Goal: Transaction & Acquisition: Download file/media

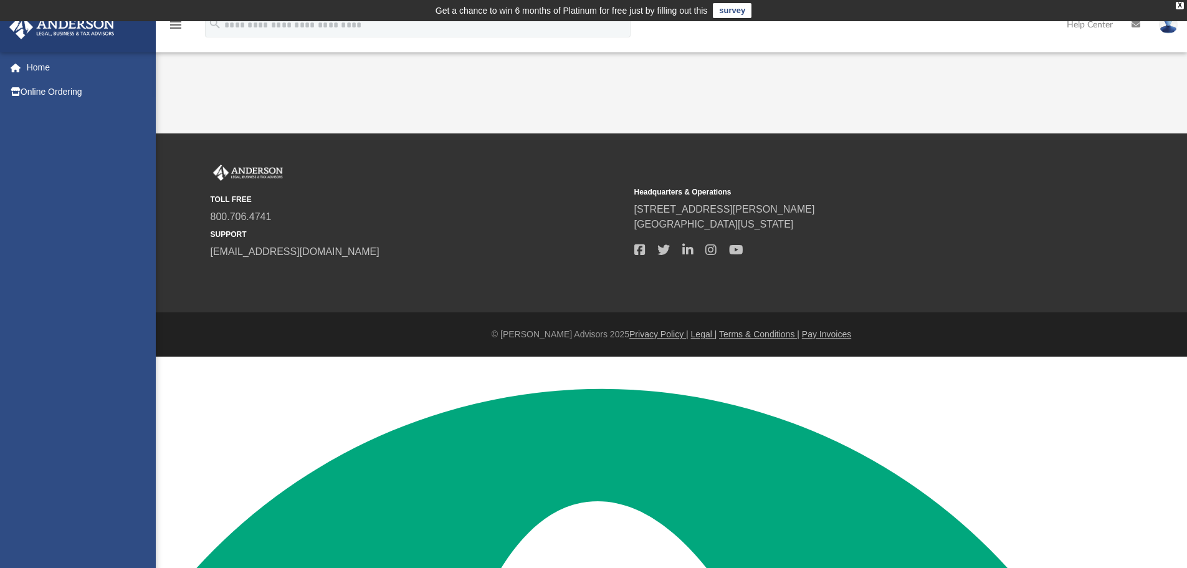
scroll to position [12233, 0]
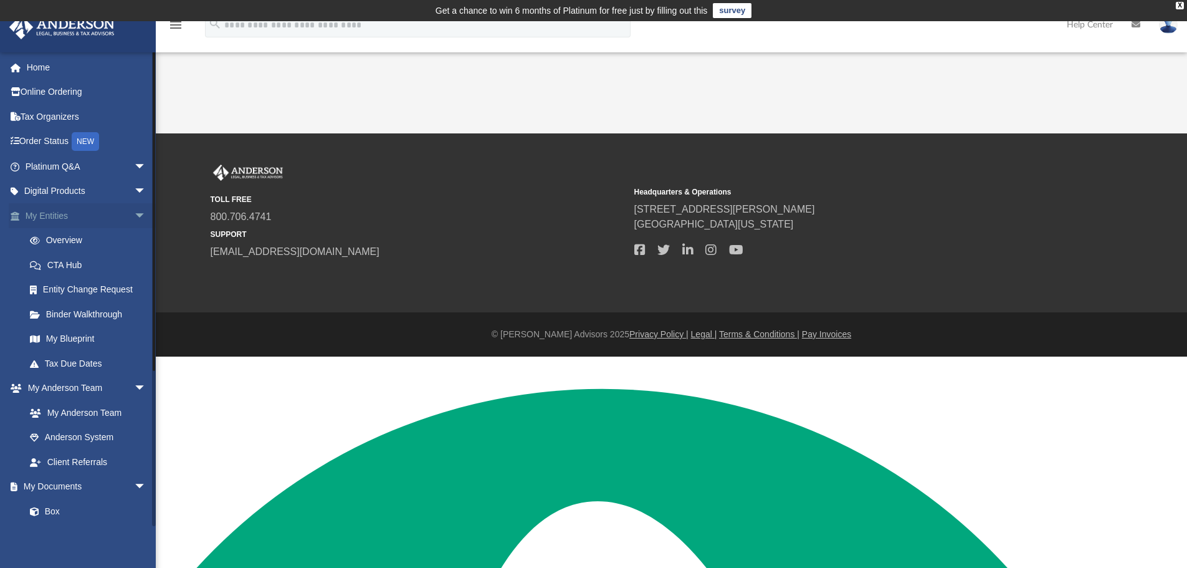
click at [50, 138] on link "My Entities arrow_drop_down" at bounding box center [87, 215] width 156 height 25
click at [71, 138] on link "My Documents arrow_drop_down" at bounding box center [87, 486] width 156 height 25
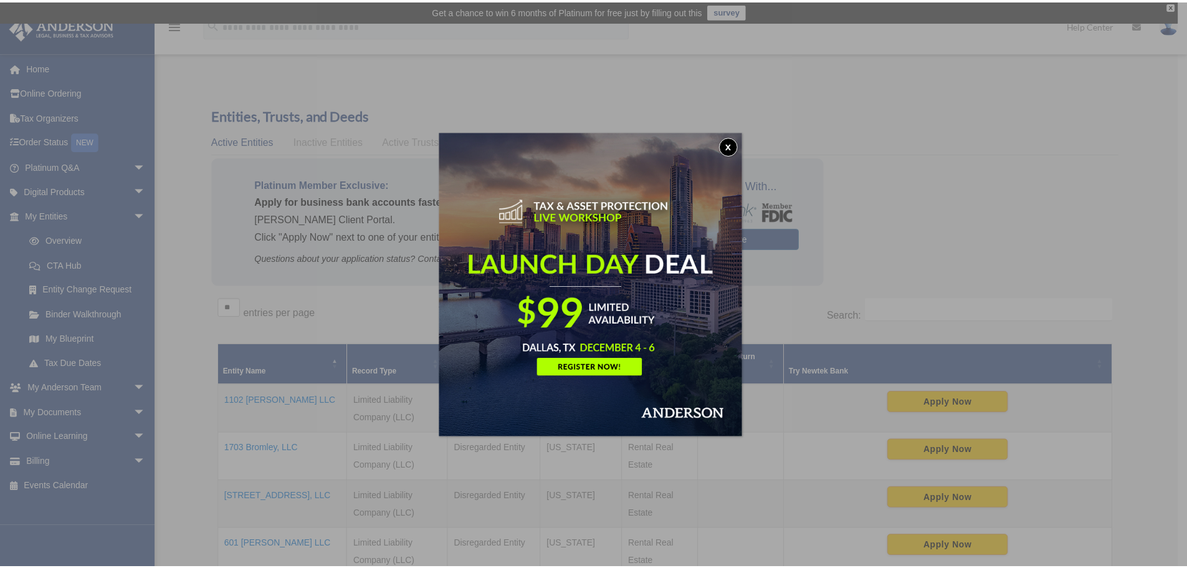
scroll to position [12233, 0]
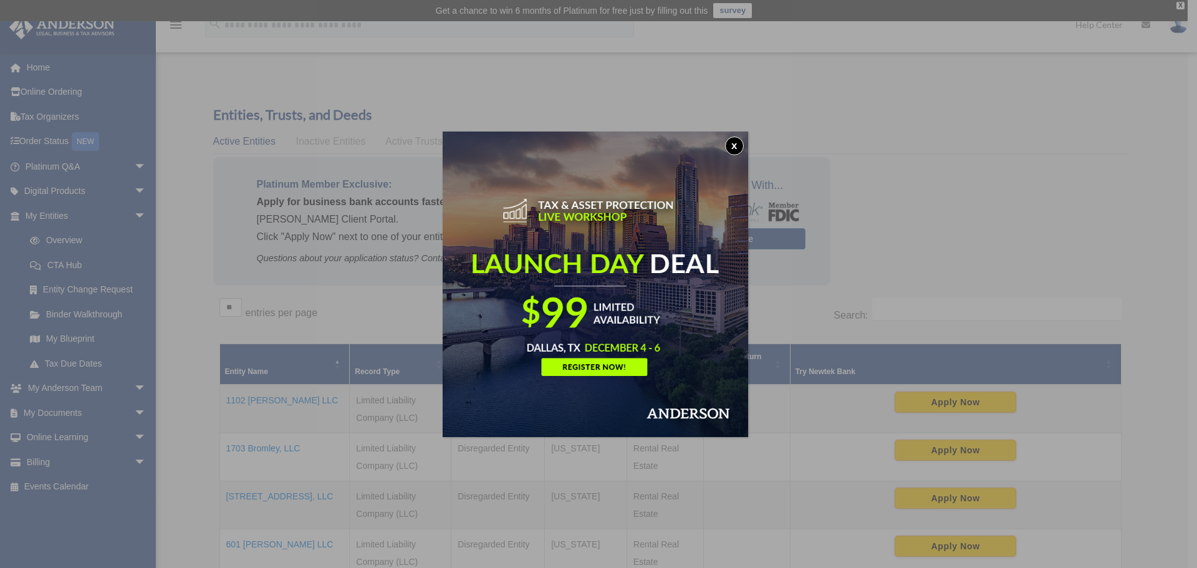
click at [741, 139] on button "x" at bounding box center [734, 146] width 19 height 19
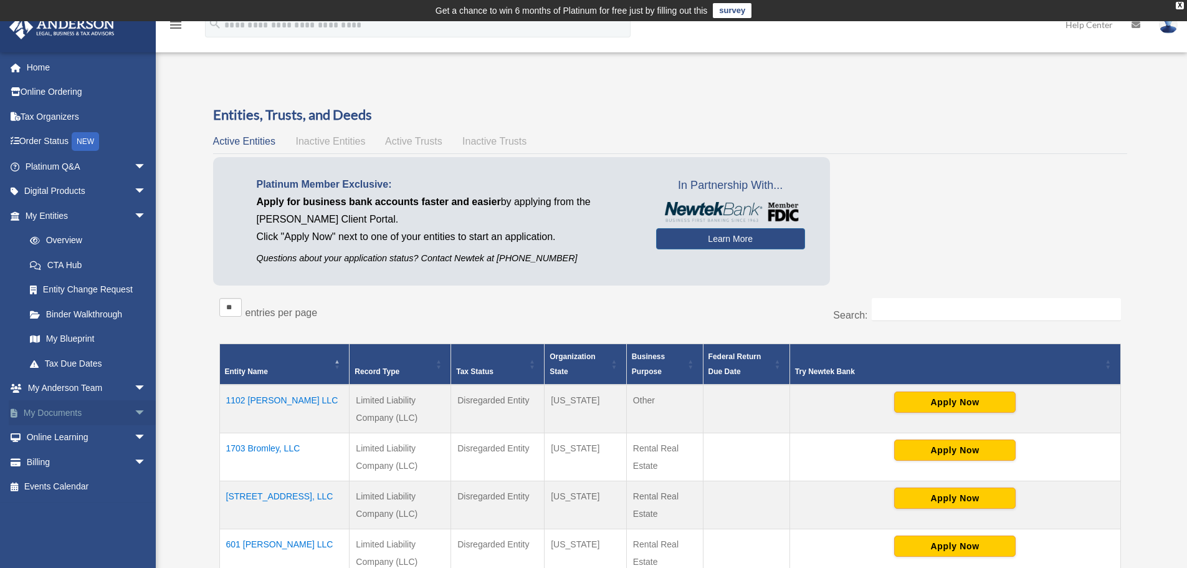
click at [55, 407] on link "My Documents arrow_drop_down" at bounding box center [87, 412] width 156 height 25
click at [134, 214] on span "arrow_drop_down" at bounding box center [146, 216] width 25 height 26
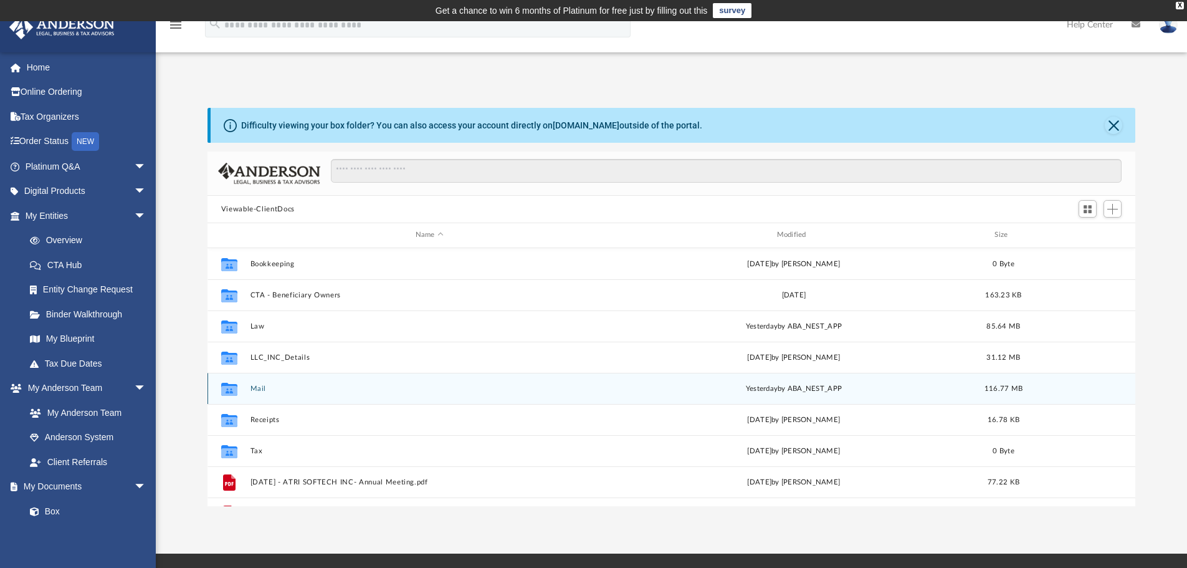
scroll to position [12233, 0]
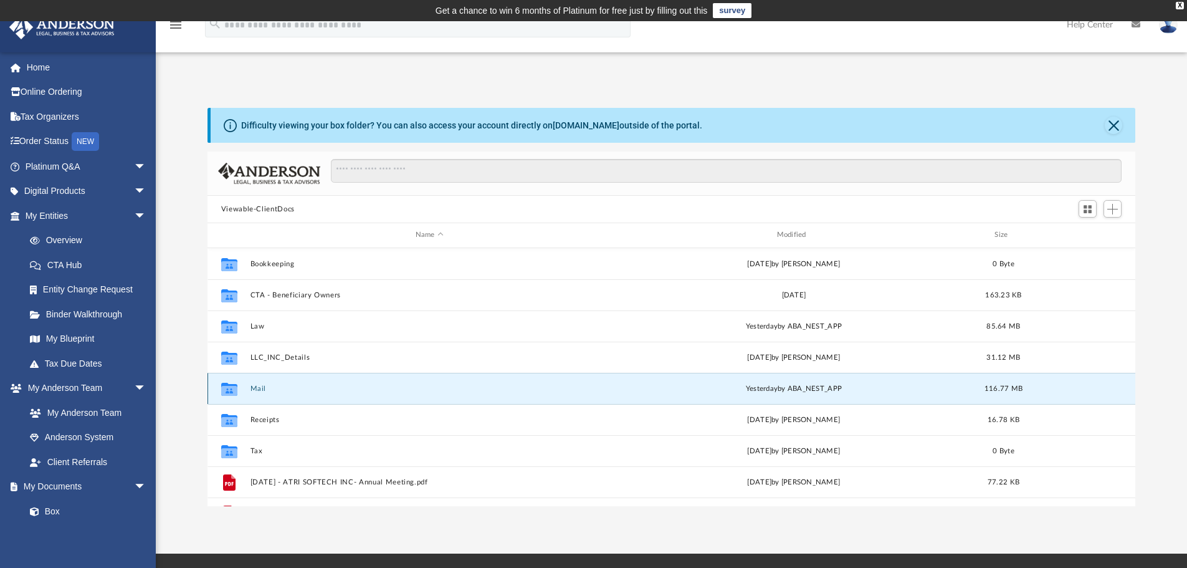
click at [256, 391] on button "Mail" at bounding box center [429, 389] width 359 height 8
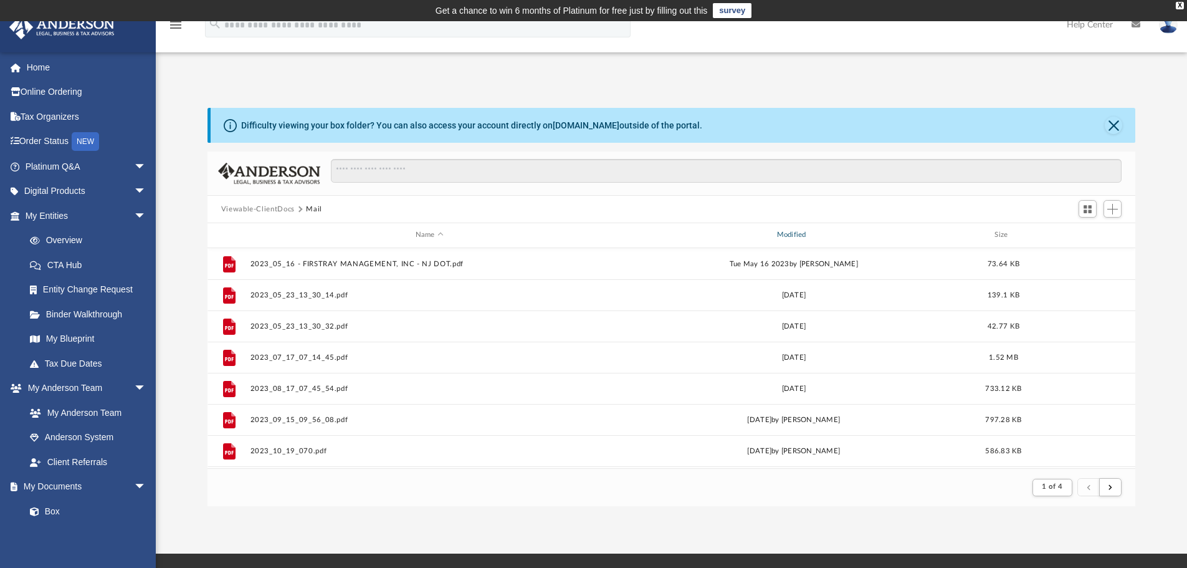
click at [793, 232] on div "Modified" at bounding box center [793, 234] width 359 height 11
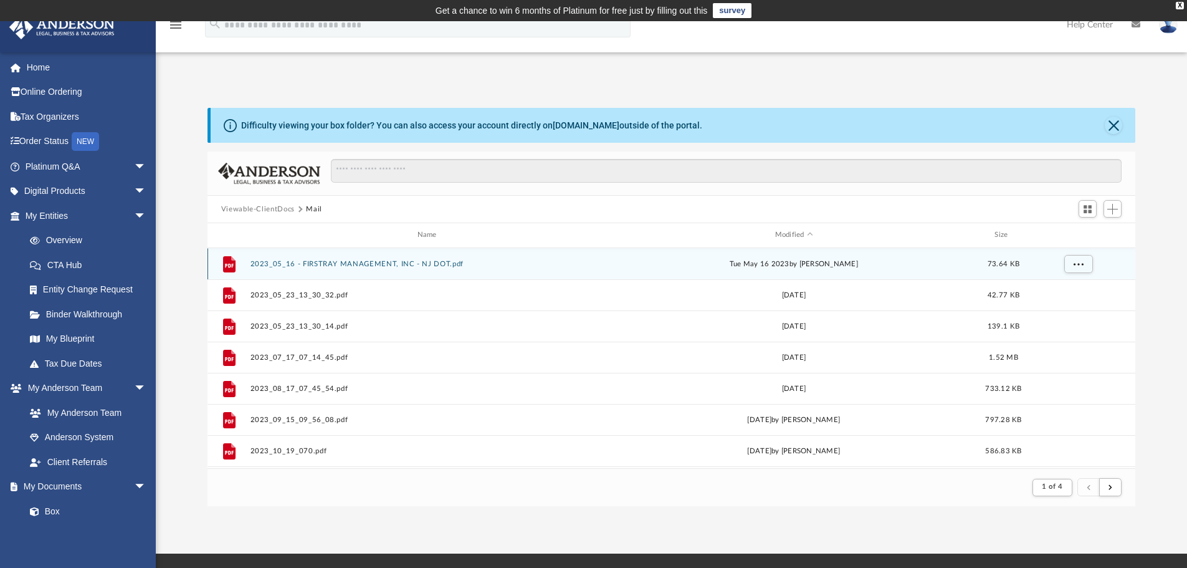
click at [364, 265] on button "2023_05_16 - FIRSTRAY MANAGEMENT, INC - NJ DOT.pdf" at bounding box center [429, 264] width 359 height 8
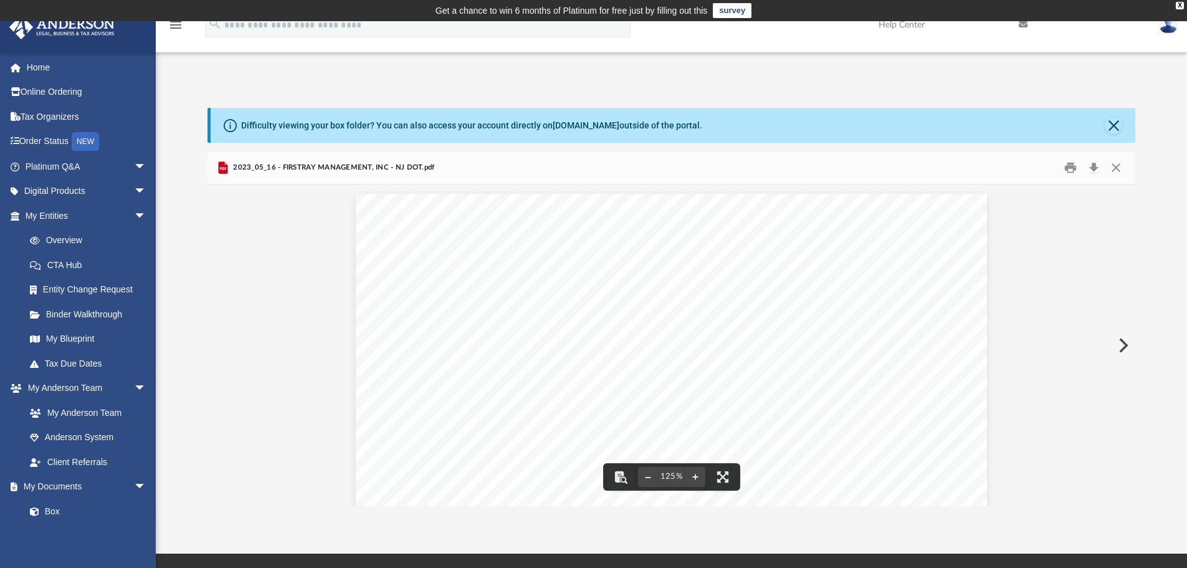
scroll to position [31, 0]
click at [1112, 125] on button "Close" at bounding box center [1113, 125] width 17 height 17
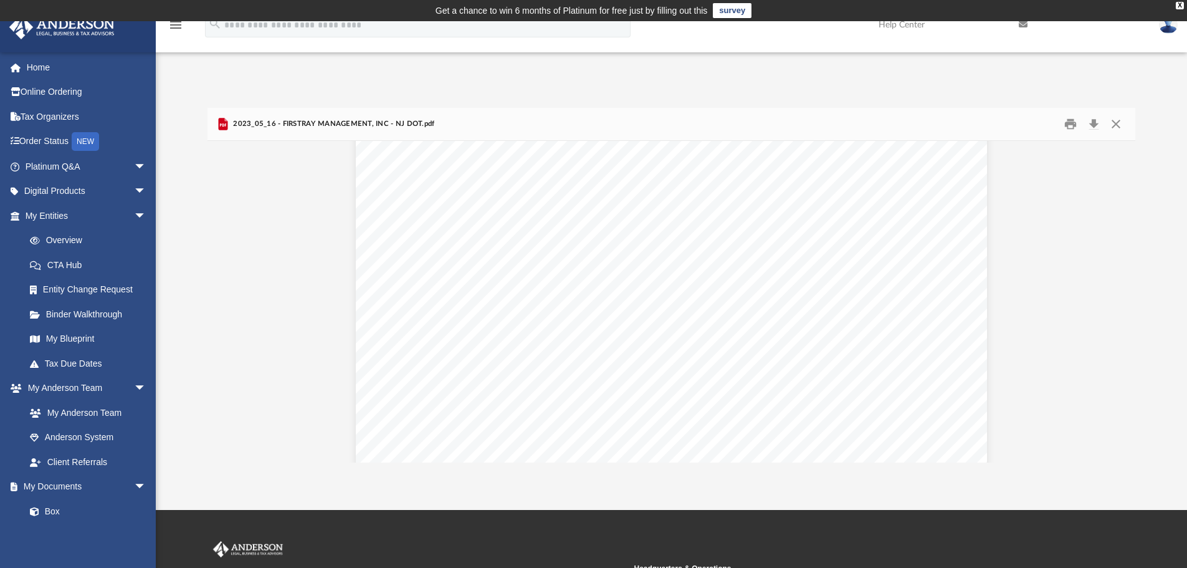
scroll to position [0, 0]
click at [1116, 125] on button "Close" at bounding box center [1116, 124] width 22 height 19
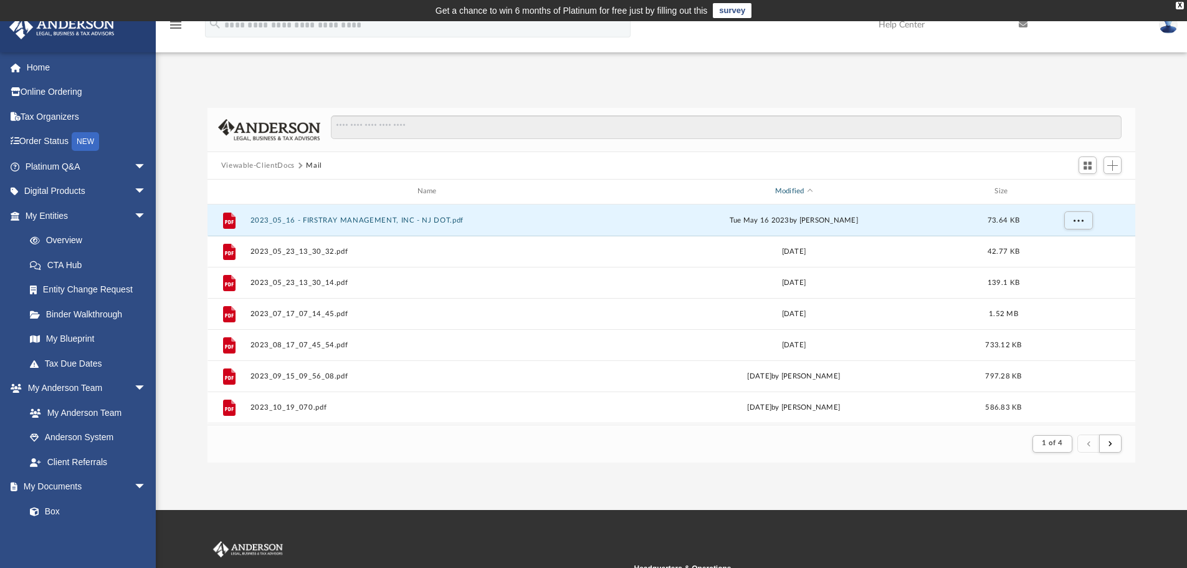
click at [797, 189] on div "Modified" at bounding box center [793, 191] width 359 height 11
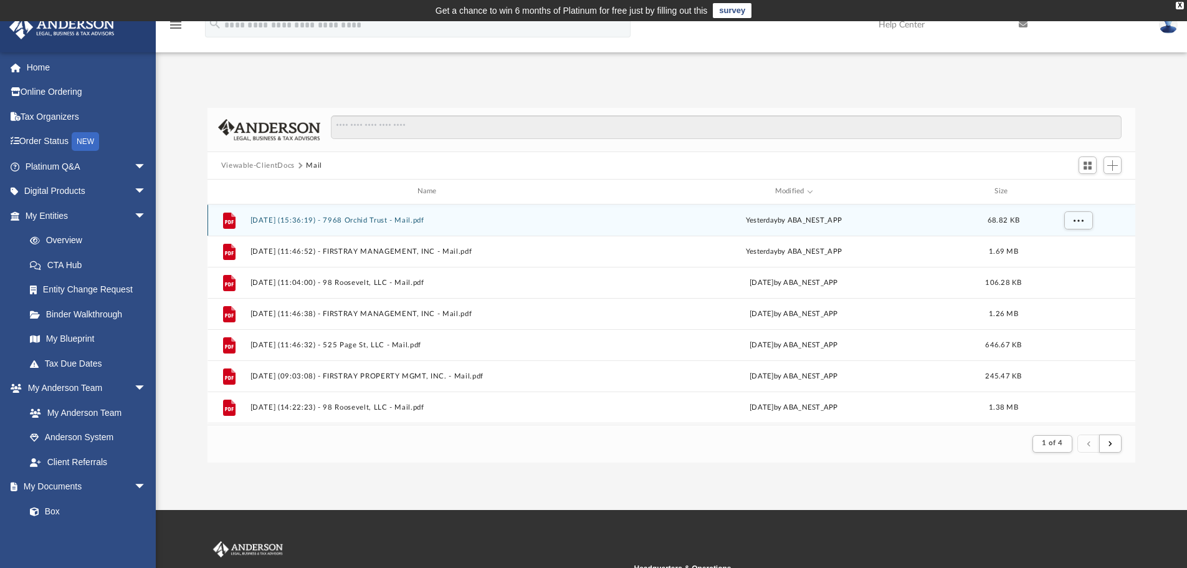
click at [370, 219] on button "2025.09.24 (15:36:19) - 7968 Orchid Trust - Mail.pdf" at bounding box center [429, 220] width 359 height 8
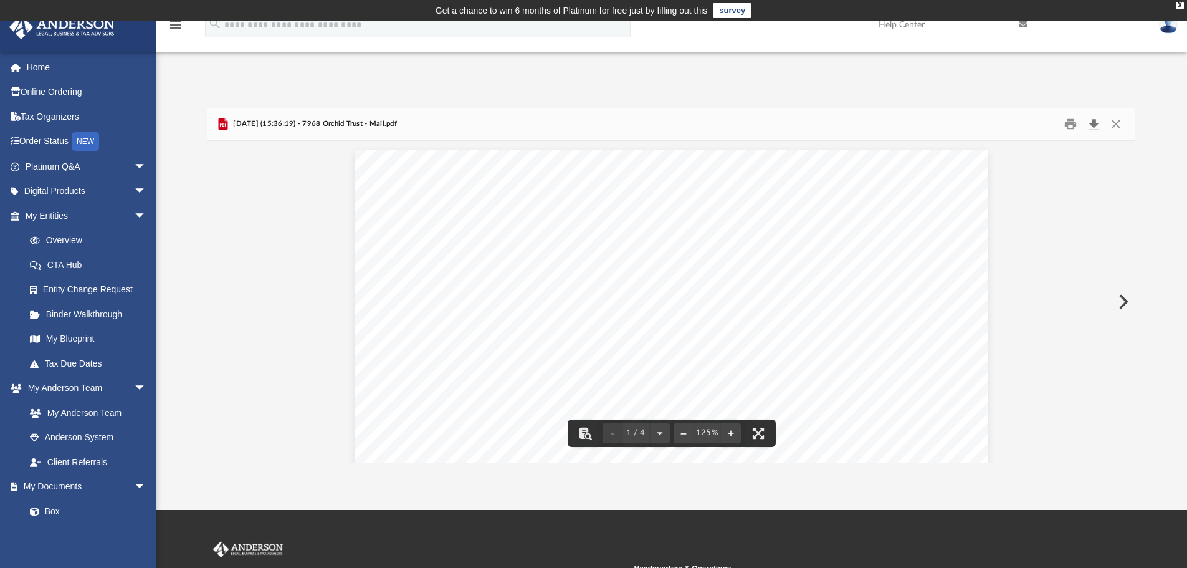
click at [1098, 128] on button "Download" at bounding box center [1094, 124] width 22 height 19
click at [1124, 299] on button "Preview" at bounding box center [1122, 301] width 27 height 35
click at [220, 305] on button "Preview" at bounding box center [221, 301] width 27 height 35
click at [1121, 307] on button "Preview" at bounding box center [1122, 301] width 27 height 35
click at [1098, 123] on button "Download" at bounding box center [1094, 124] width 22 height 19
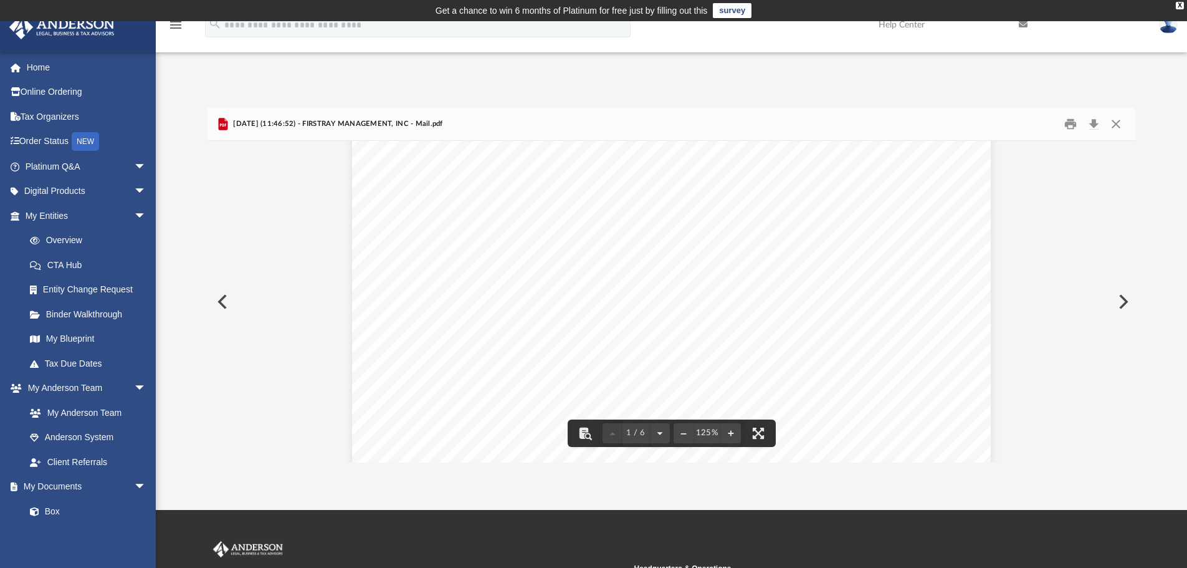
scroll to position [22, 0]
click at [1124, 300] on button "Preview" at bounding box center [1122, 301] width 27 height 35
click at [1119, 306] on button "Preview" at bounding box center [1122, 301] width 27 height 35
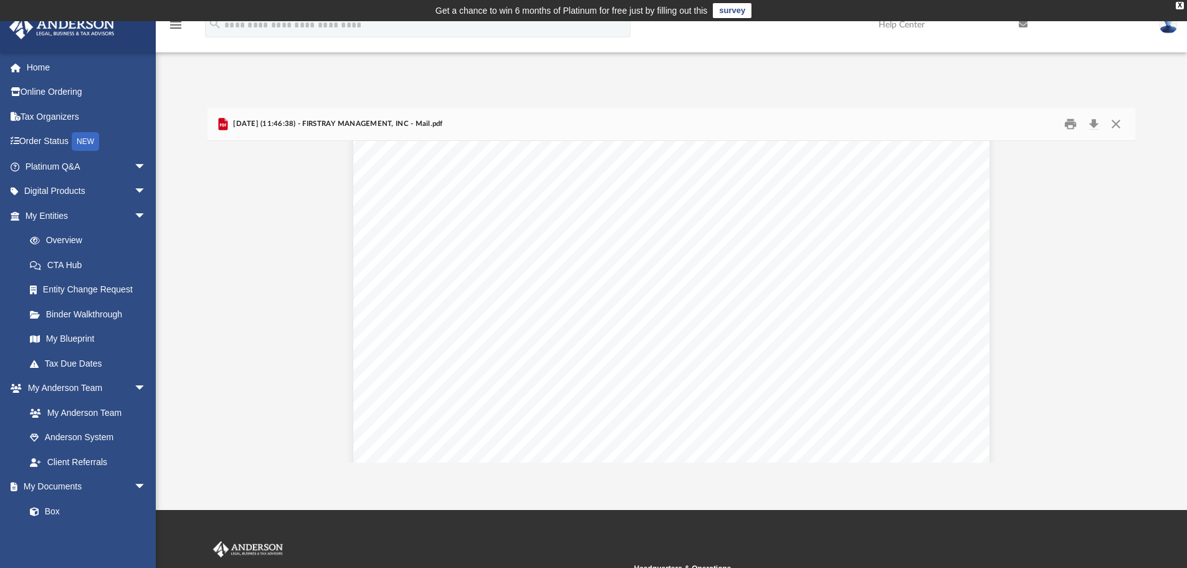
scroll to position [69, 0]
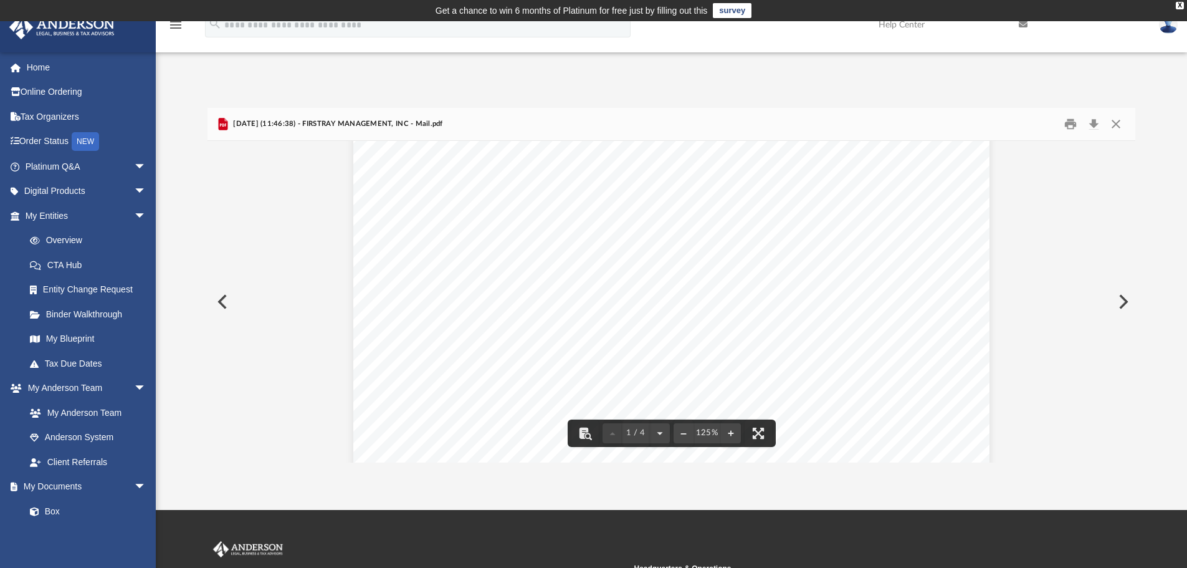
click at [224, 295] on button "Preview" at bounding box center [221, 301] width 27 height 35
click at [226, 296] on button "Preview" at bounding box center [221, 301] width 27 height 35
